Goal: Information Seeking & Learning: Find specific page/section

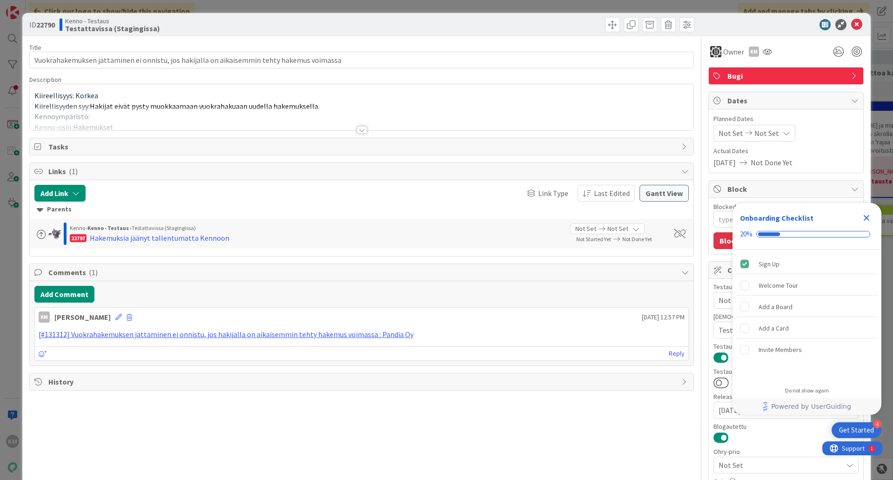
click at [869, 220] on icon "Close Checklist" at bounding box center [866, 217] width 11 height 11
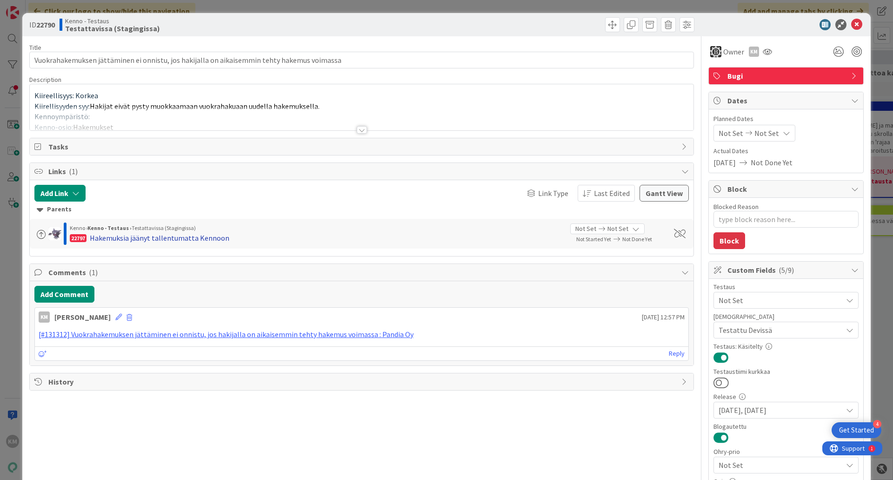
click at [194, 241] on div "Hakemuksia jäänyt tallentumatta Kennoon" at bounding box center [160, 237] width 140 height 11
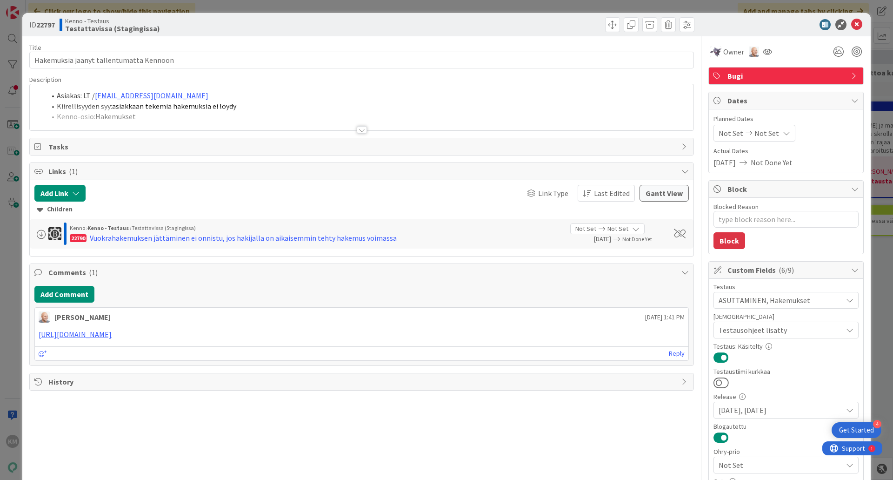
type textarea "x"
click at [112, 335] on link "[URL][DOMAIN_NAME]" at bounding box center [75, 333] width 73 height 9
click at [851, 26] on icon at bounding box center [856, 24] width 11 height 11
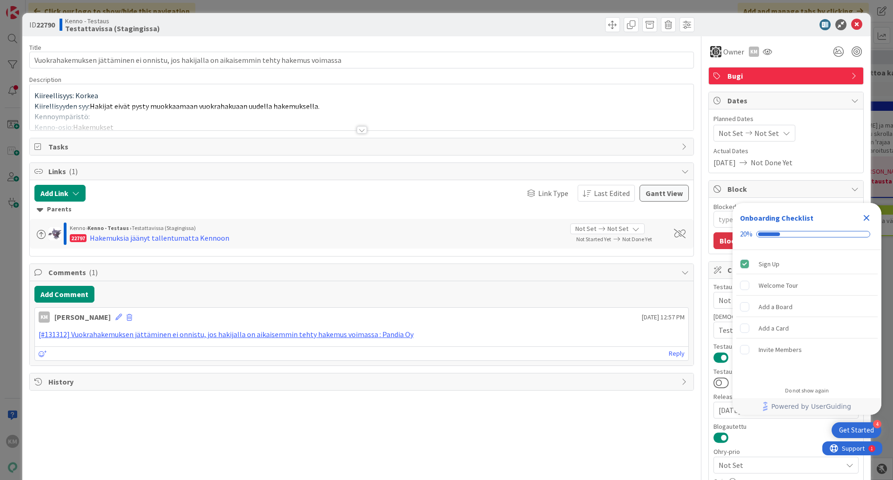
type textarea "x"
click at [358, 130] on div at bounding box center [362, 129] width 10 height 7
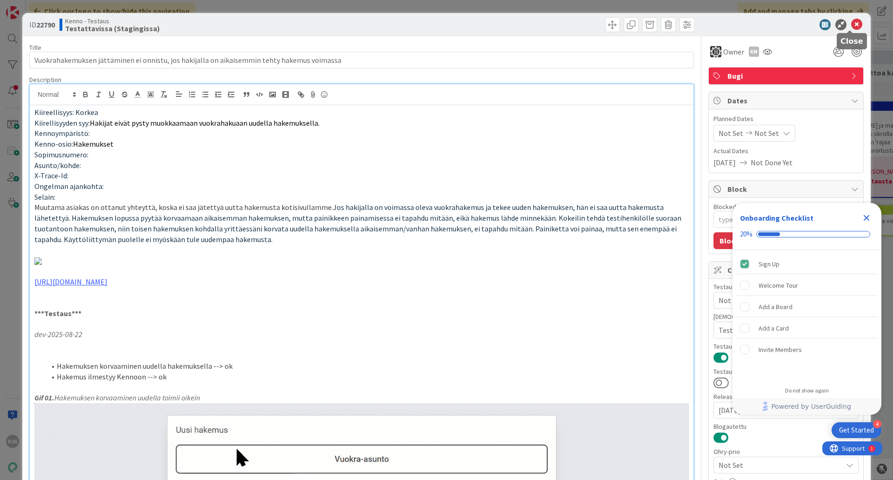
drag, startPoint x: 850, startPoint y: 23, endPoint x: 801, endPoint y: 32, distance: 50.2
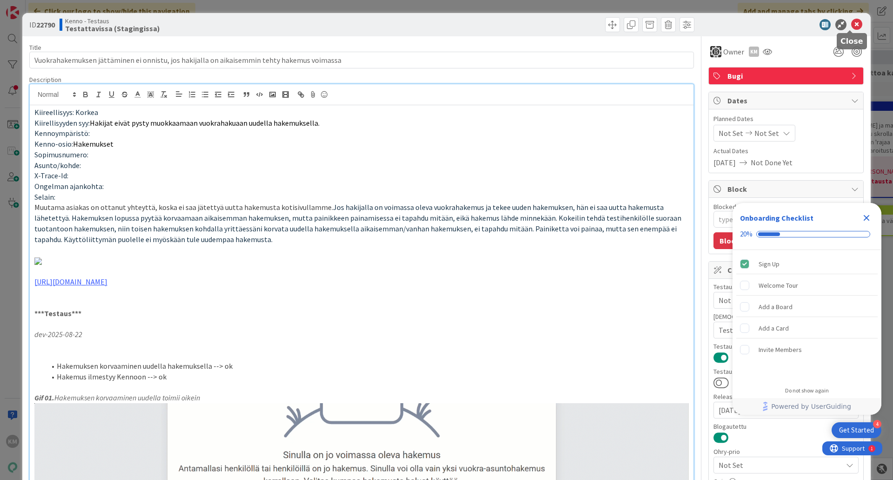
click at [851, 22] on icon at bounding box center [856, 24] width 11 height 11
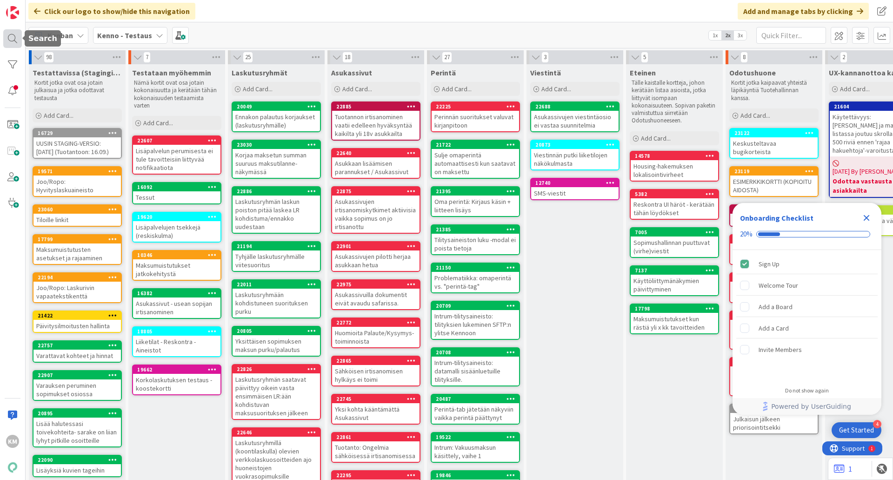
click at [13, 36] on div at bounding box center [12, 38] width 19 height 19
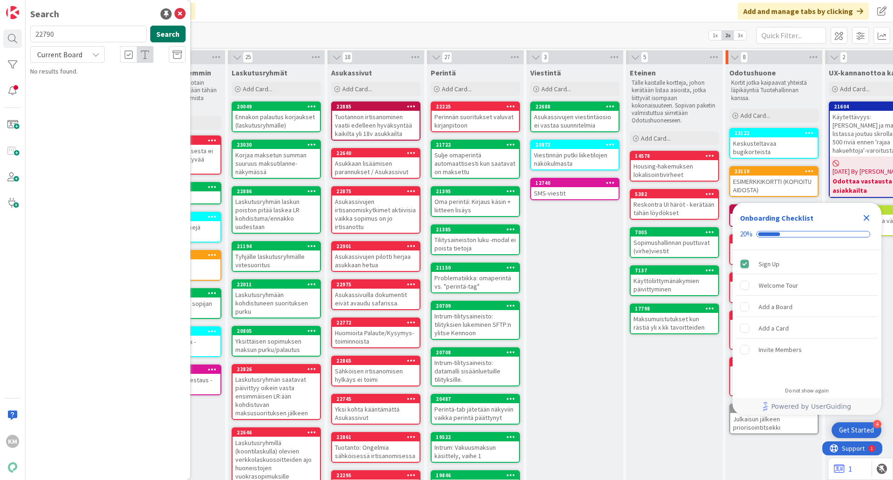
type input "22790"
click at [164, 38] on button "Search" at bounding box center [167, 34] width 35 height 17
click at [104, 98] on p "Vuokrahakemuksen jättäminen ei onnistu, jos hakijalla on aikaisemmin tehty hake…" at bounding box center [114, 91] width 142 height 29
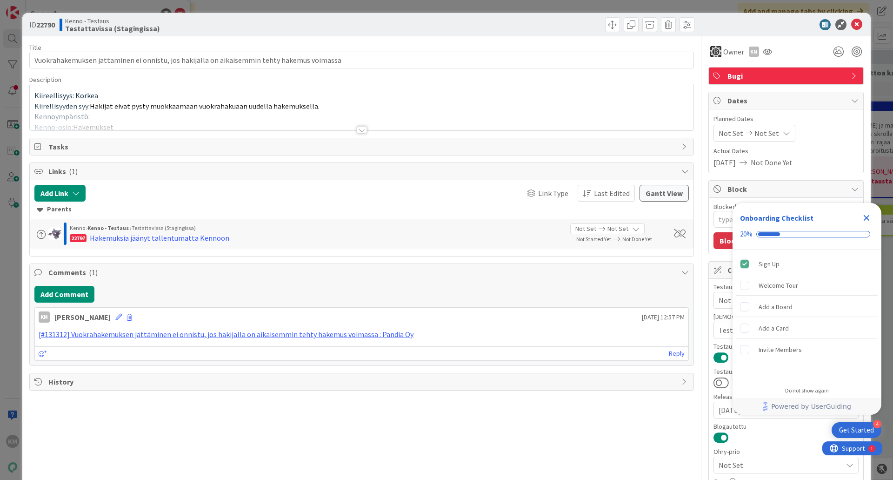
click at [865, 217] on icon "Close Checklist" at bounding box center [866, 217] width 11 height 11
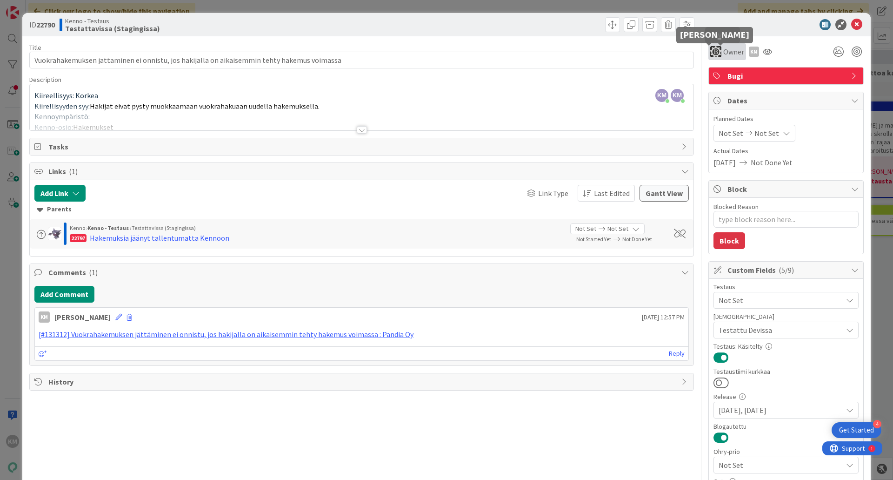
type textarea "x"
click at [851, 27] on icon at bounding box center [856, 24] width 11 height 11
